Goal: Task Accomplishment & Management: Use online tool/utility

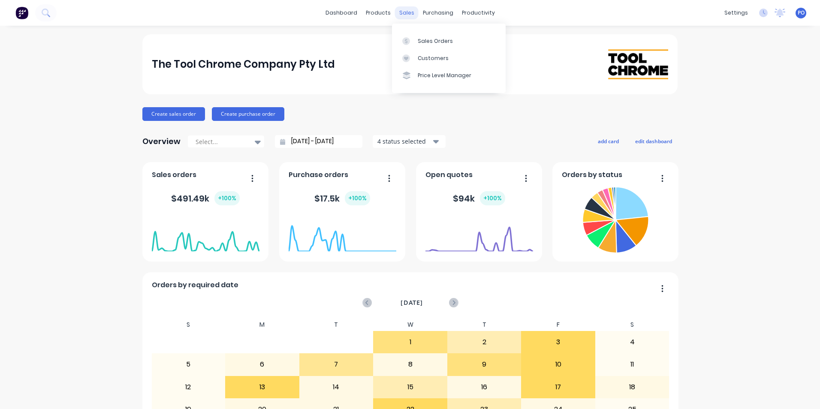
click at [408, 13] on div "sales" at bounding box center [407, 12] width 24 height 13
click at [427, 42] on div "Sales Orders" at bounding box center [435, 41] width 35 height 8
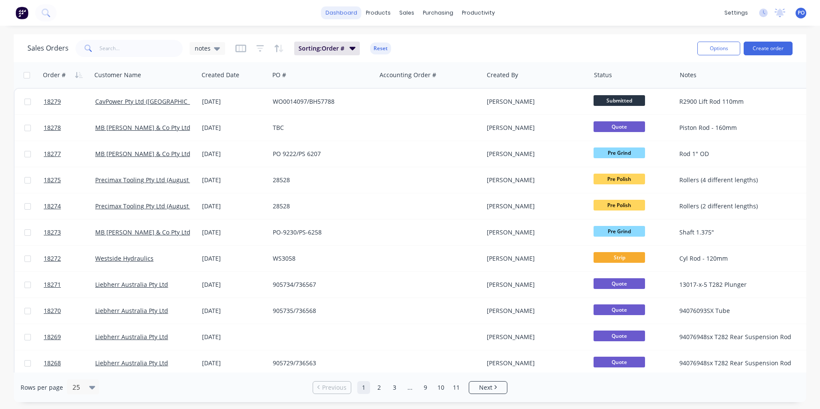
click at [353, 12] on link "dashboard" at bounding box center [341, 12] width 40 height 13
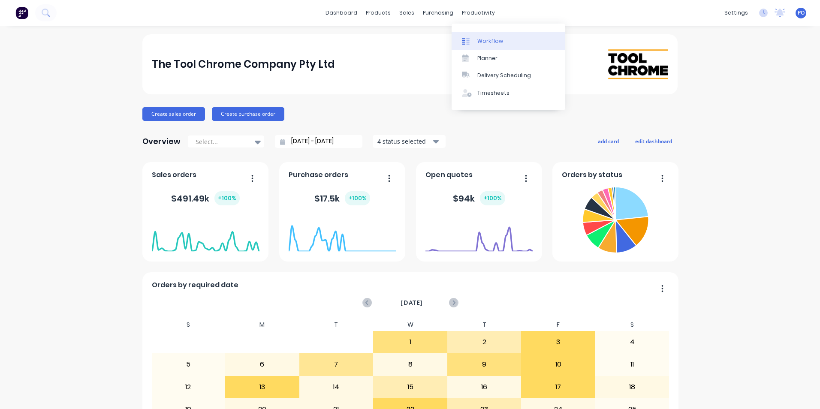
click at [480, 40] on div "Workflow" at bounding box center [490, 41] width 26 height 8
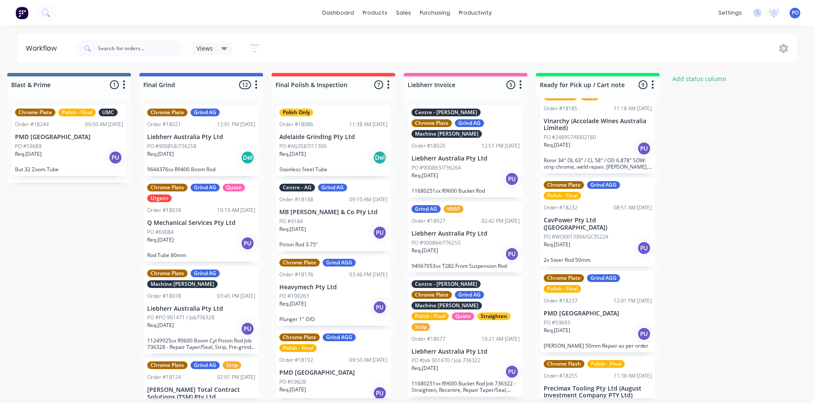
scroll to position [458, 0]
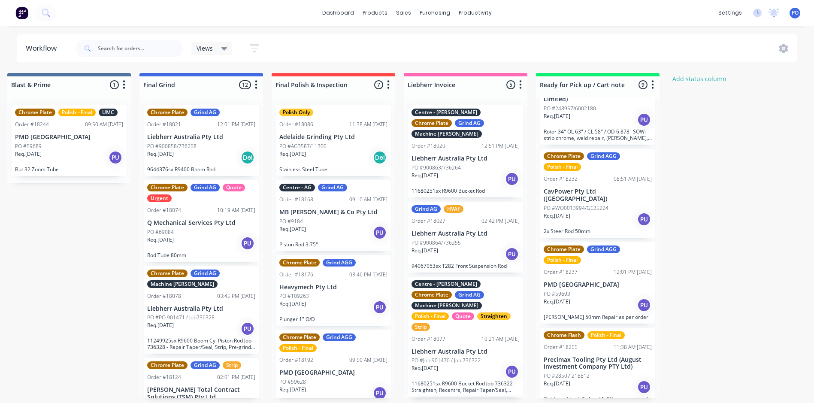
click at [604, 380] on div "Req. [DATE] PU" at bounding box center [597, 387] width 108 height 15
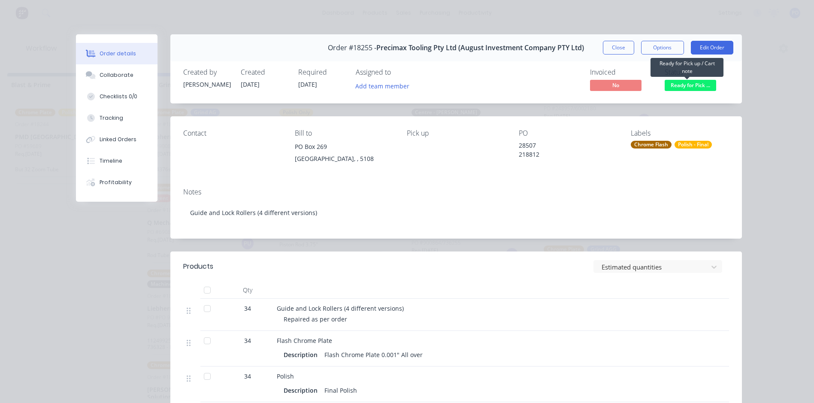
click at [700, 86] on span "Ready for Pick ..." at bounding box center [689, 85] width 51 height 11
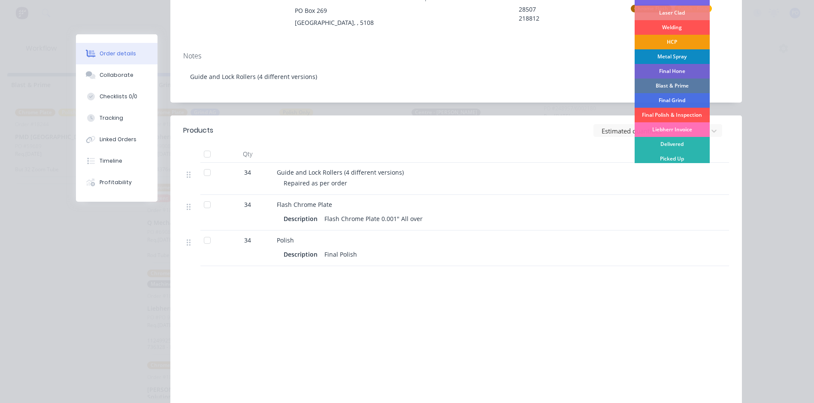
scroll to position [172, 0]
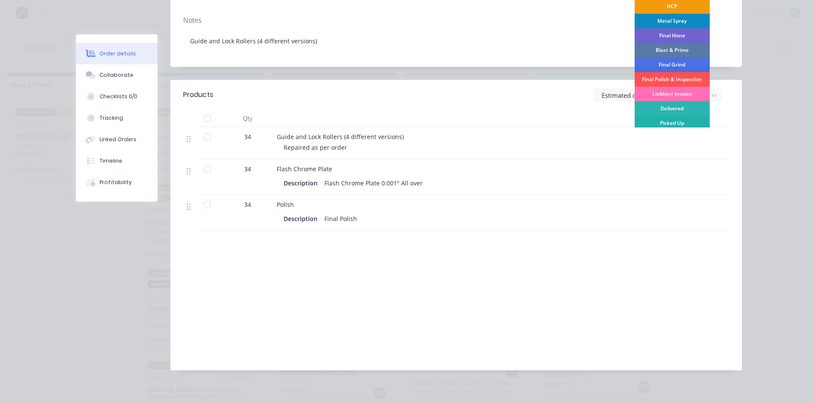
click at [678, 125] on div "Picked Up" at bounding box center [671, 123] width 75 height 15
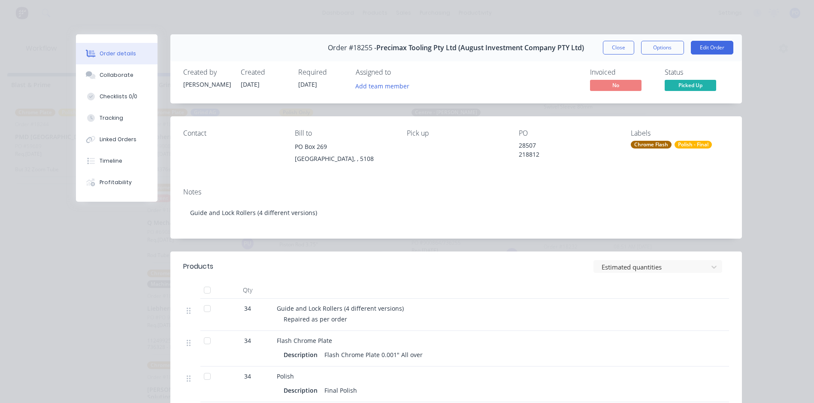
scroll to position [369, 0]
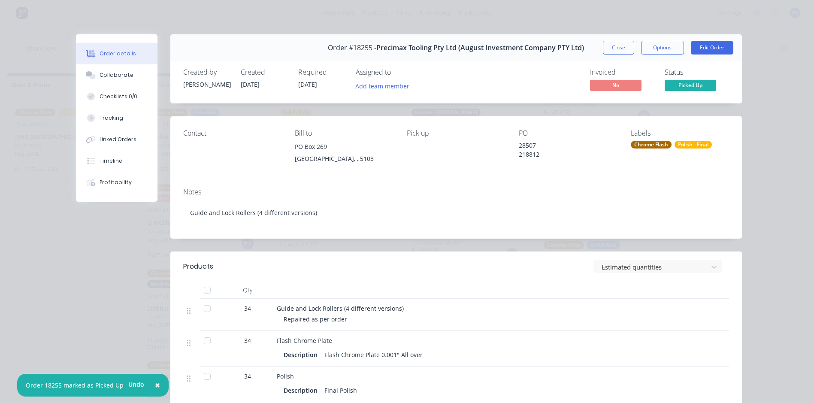
click at [608, 45] on button "Close" at bounding box center [618, 48] width 31 height 14
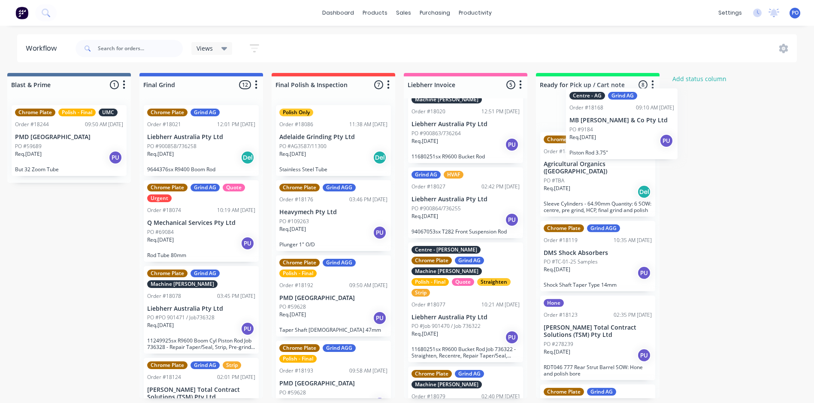
scroll to position [0, 0]
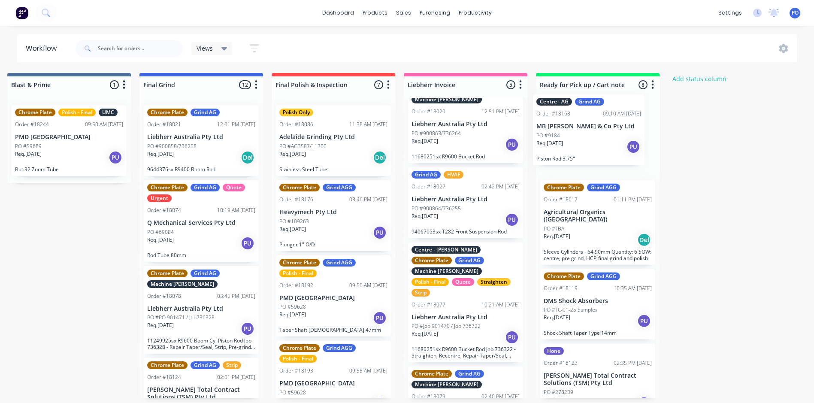
drag, startPoint x: 338, startPoint y: 229, endPoint x: 597, endPoint y: 143, distance: 272.9
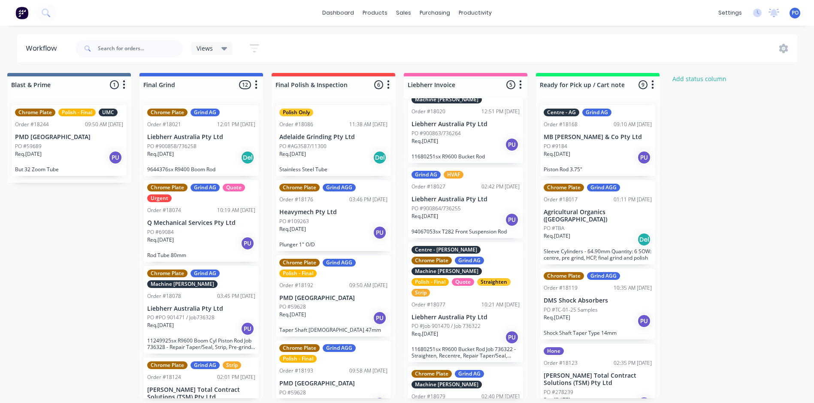
click at [598, 154] on div "Req. [DATE] PU" at bounding box center [597, 157] width 108 height 15
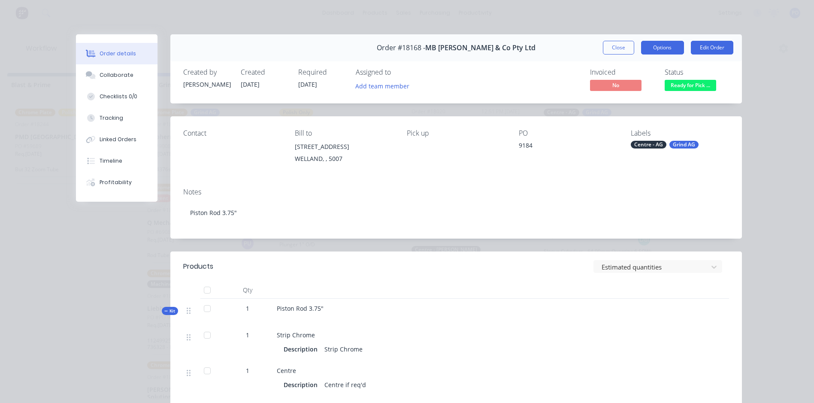
click at [673, 52] on button "Options" at bounding box center [662, 48] width 43 height 14
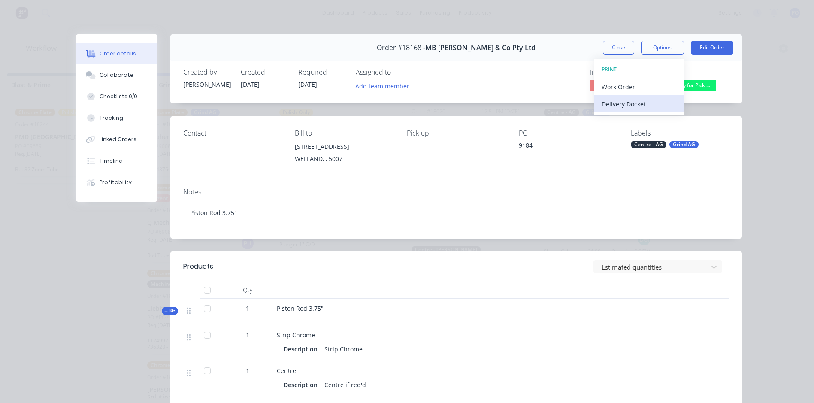
click at [655, 106] on div "Delivery Docket" at bounding box center [638, 104] width 75 height 12
click at [658, 104] on div "Standard" at bounding box center [638, 104] width 75 height 12
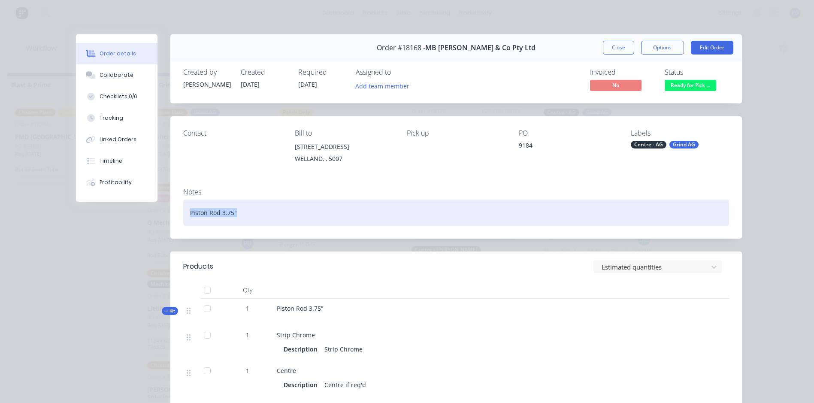
drag, startPoint x: 244, startPoint y: 214, endPoint x: 188, endPoint y: 212, distance: 55.8
click at [186, 212] on div "Piston Rod 3.75"" at bounding box center [456, 212] width 546 height 26
copy div "Piston Rod 3.75""
drag, startPoint x: 233, startPoint y: 213, endPoint x: 185, endPoint y: 216, distance: 47.7
click at [185, 216] on div "Piston Rod 3.75"" at bounding box center [456, 212] width 546 height 26
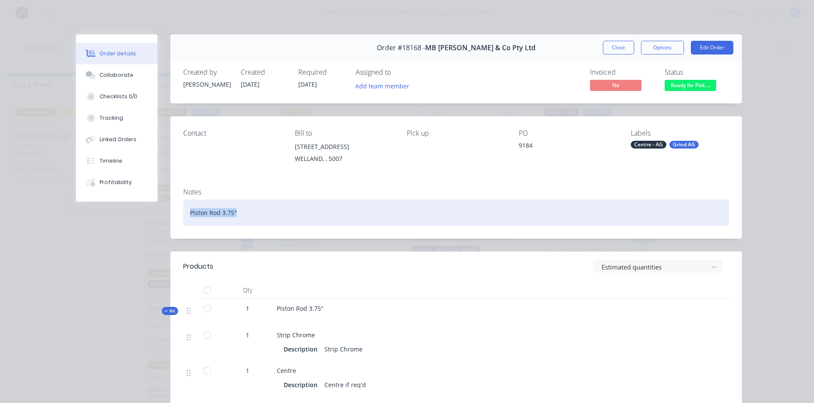
drag, startPoint x: 188, startPoint y: 215, endPoint x: 471, endPoint y: 205, distance: 282.9
click at [471, 205] on div "Piston Rod 3.75"" at bounding box center [456, 212] width 546 height 26
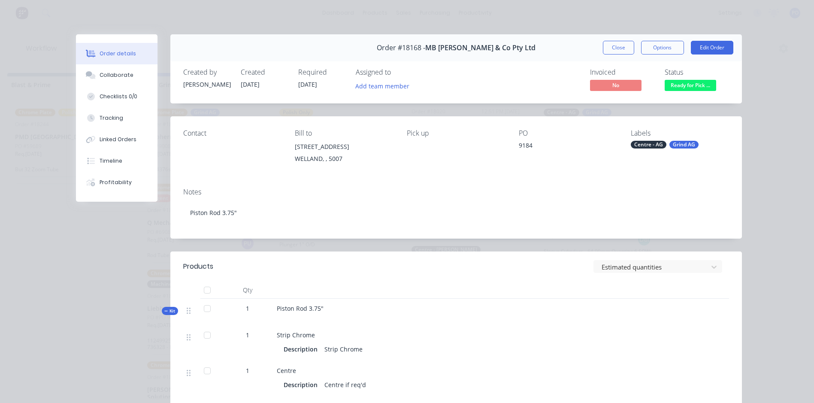
click at [323, 308] on div "Piston Rod 3.75"" at bounding box center [466, 312] width 386 height 27
click at [701, 49] on button "Edit Order" at bounding box center [712, 48] width 42 height 14
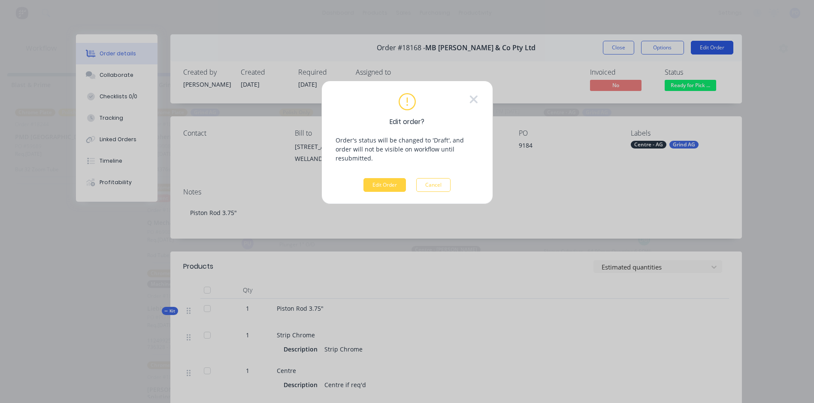
scroll to position [0, 1854]
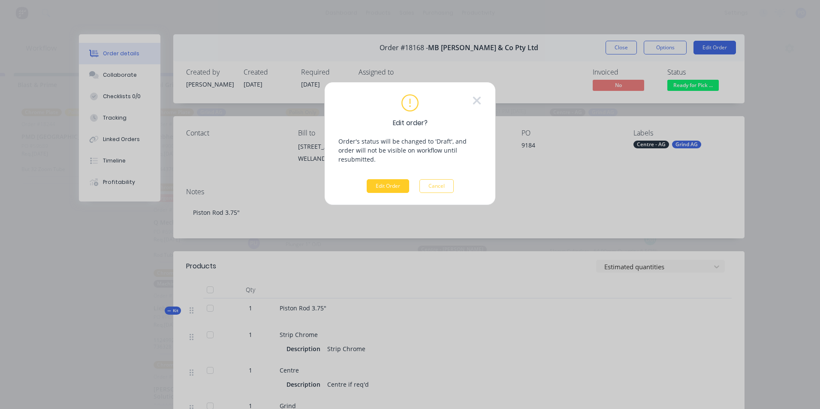
click at [387, 179] on button "Edit Order" at bounding box center [388, 186] width 42 height 14
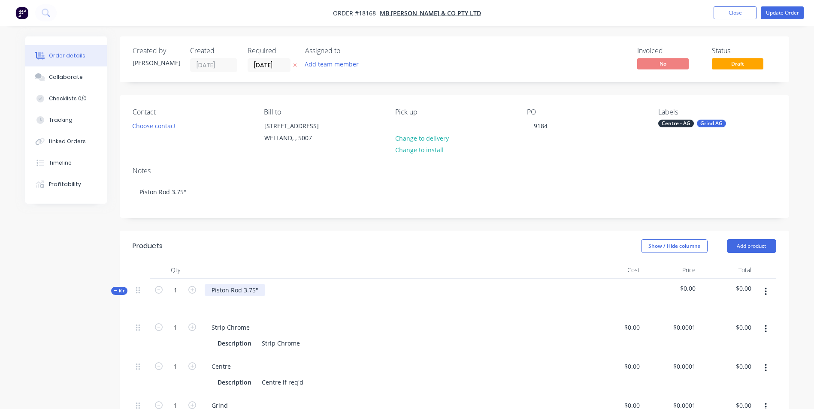
click at [260, 292] on div "Piston Rod 3.75"" at bounding box center [235, 290] width 60 height 12
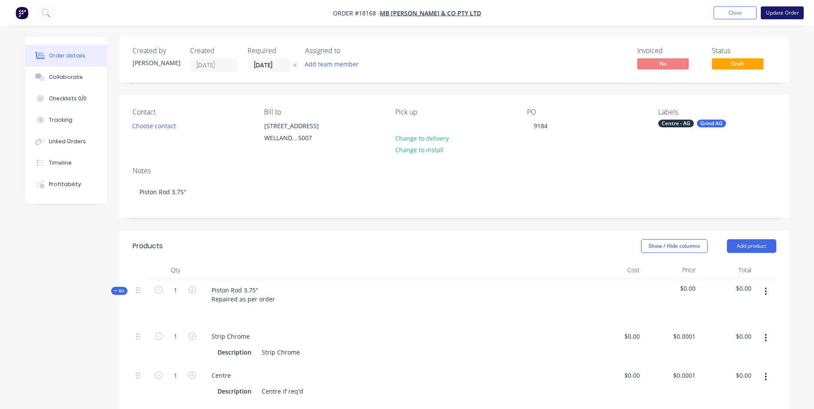
click at [785, 13] on button "Update Order" at bounding box center [782, 12] width 43 height 13
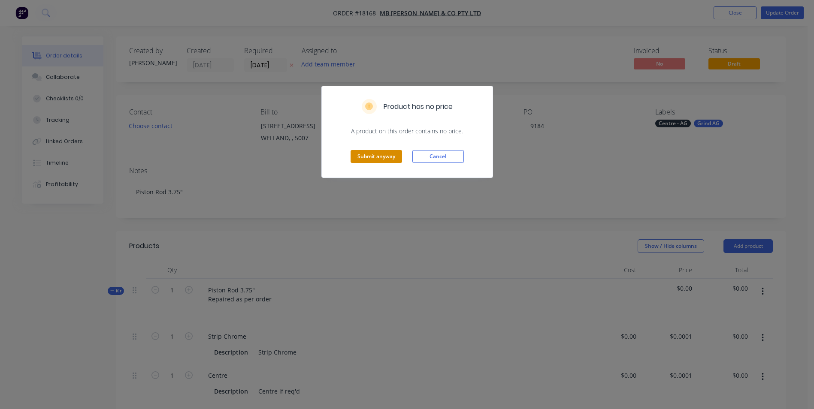
click at [389, 154] on button "Submit anyway" at bounding box center [375, 156] width 51 height 13
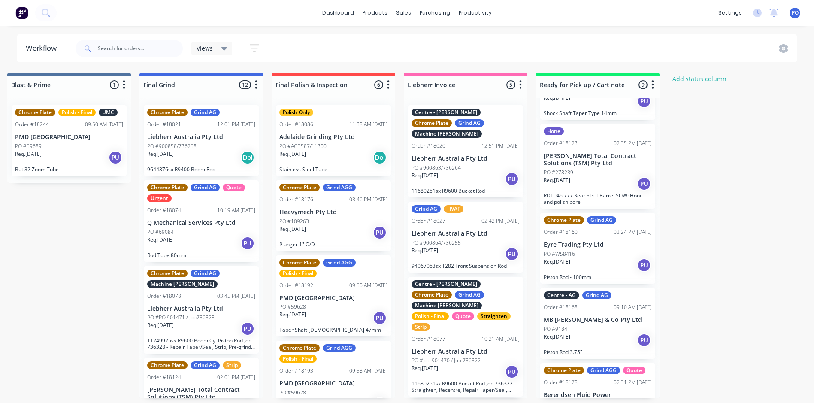
scroll to position [172, 0]
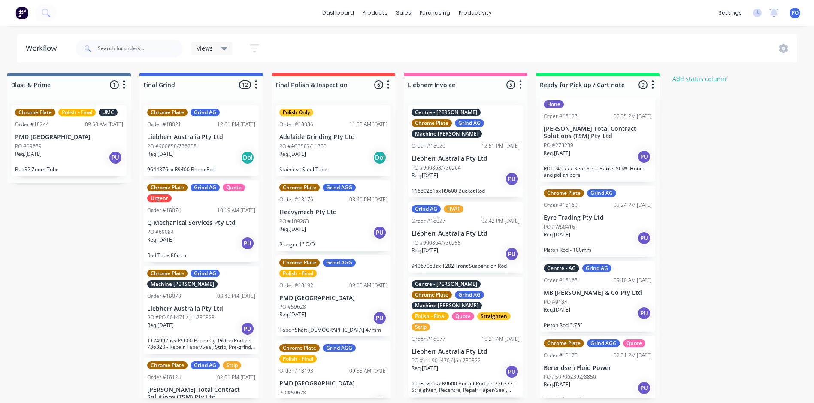
click at [594, 306] on div "Req. [DATE] PU" at bounding box center [597, 313] width 108 height 15
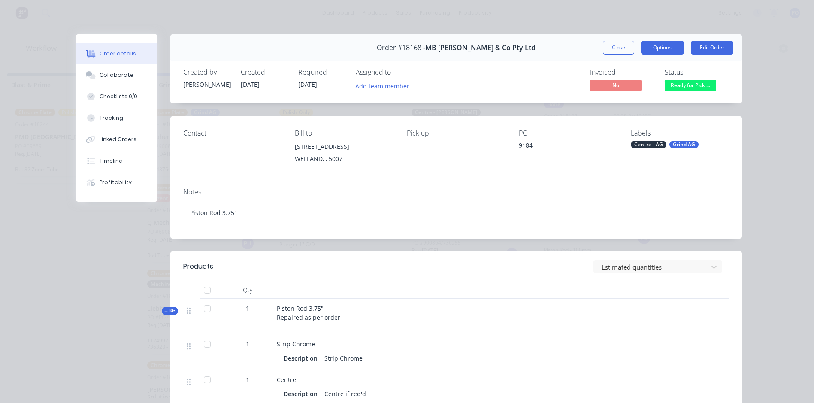
click at [664, 45] on button "Options" at bounding box center [662, 48] width 43 height 14
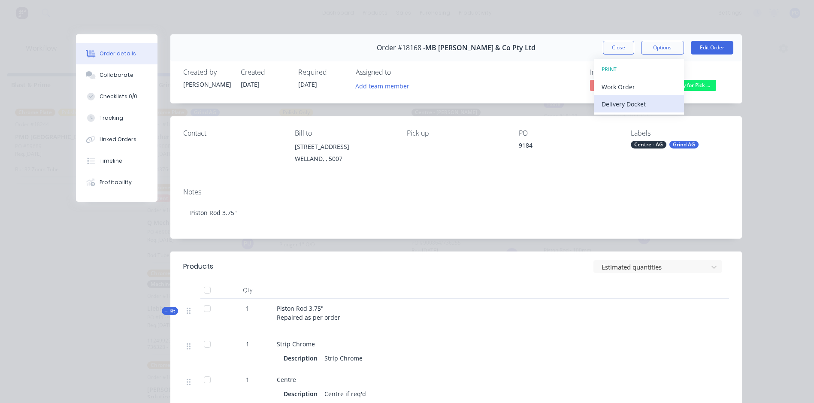
click at [667, 109] on div "Delivery Docket" at bounding box center [638, 104] width 75 height 12
click at [658, 103] on div "Standard" at bounding box center [638, 104] width 75 height 12
